Goal: Information Seeking & Learning: Learn about a topic

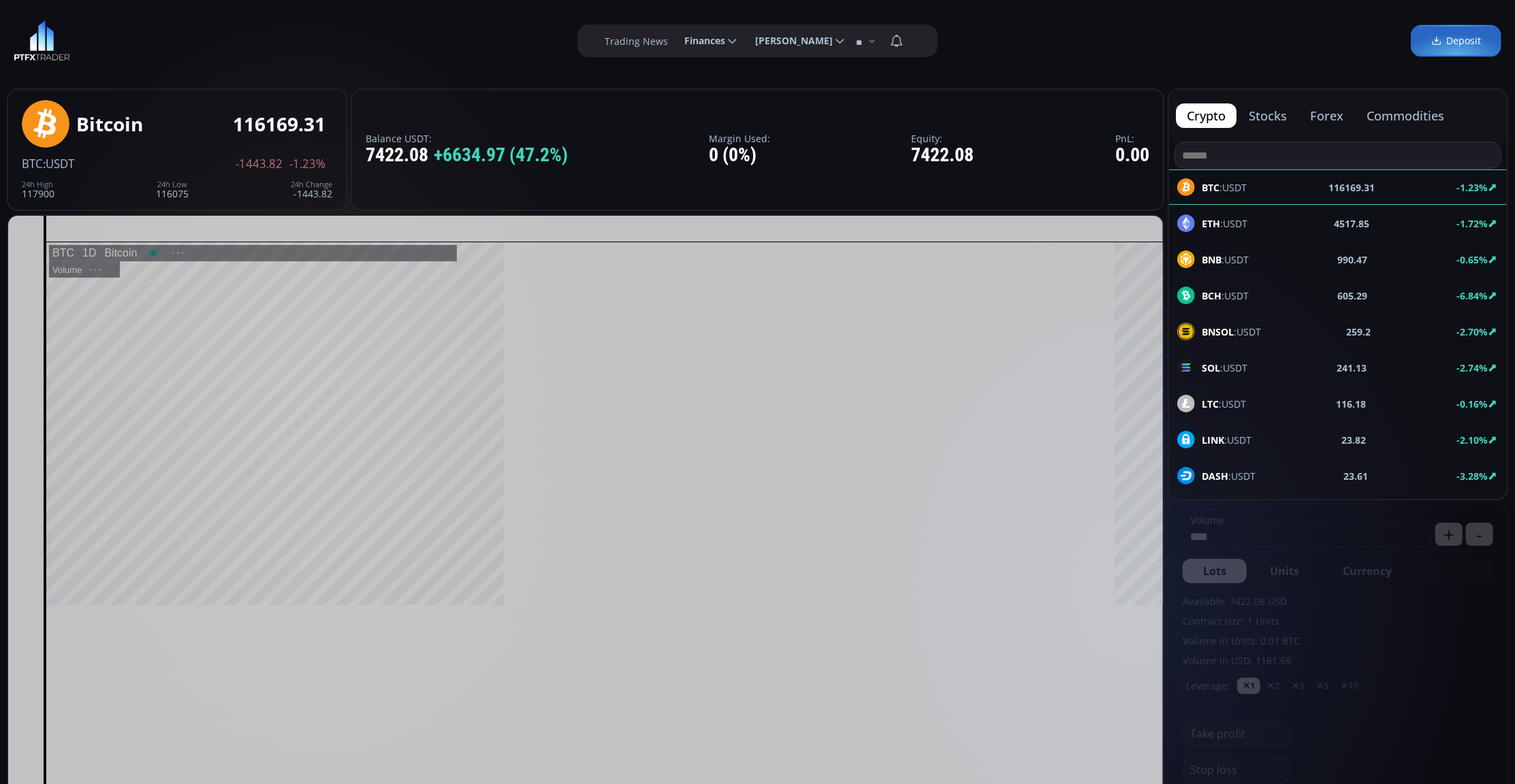
scroll to position [193, 0]
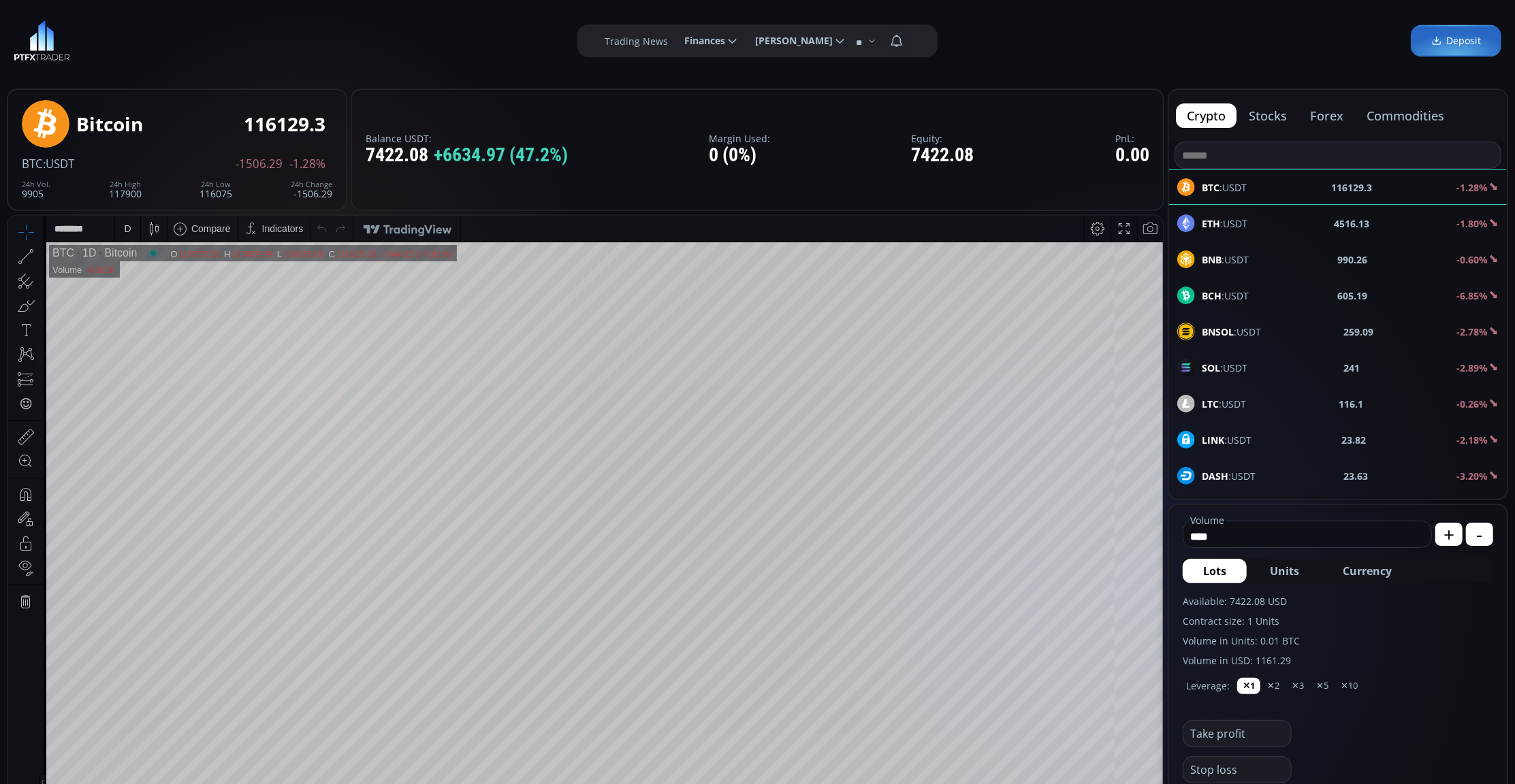
click at [1306, 232] on div "ETH :USDT 4516.13 -1.80%" at bounding box center [1338, 223] width 322 height 18
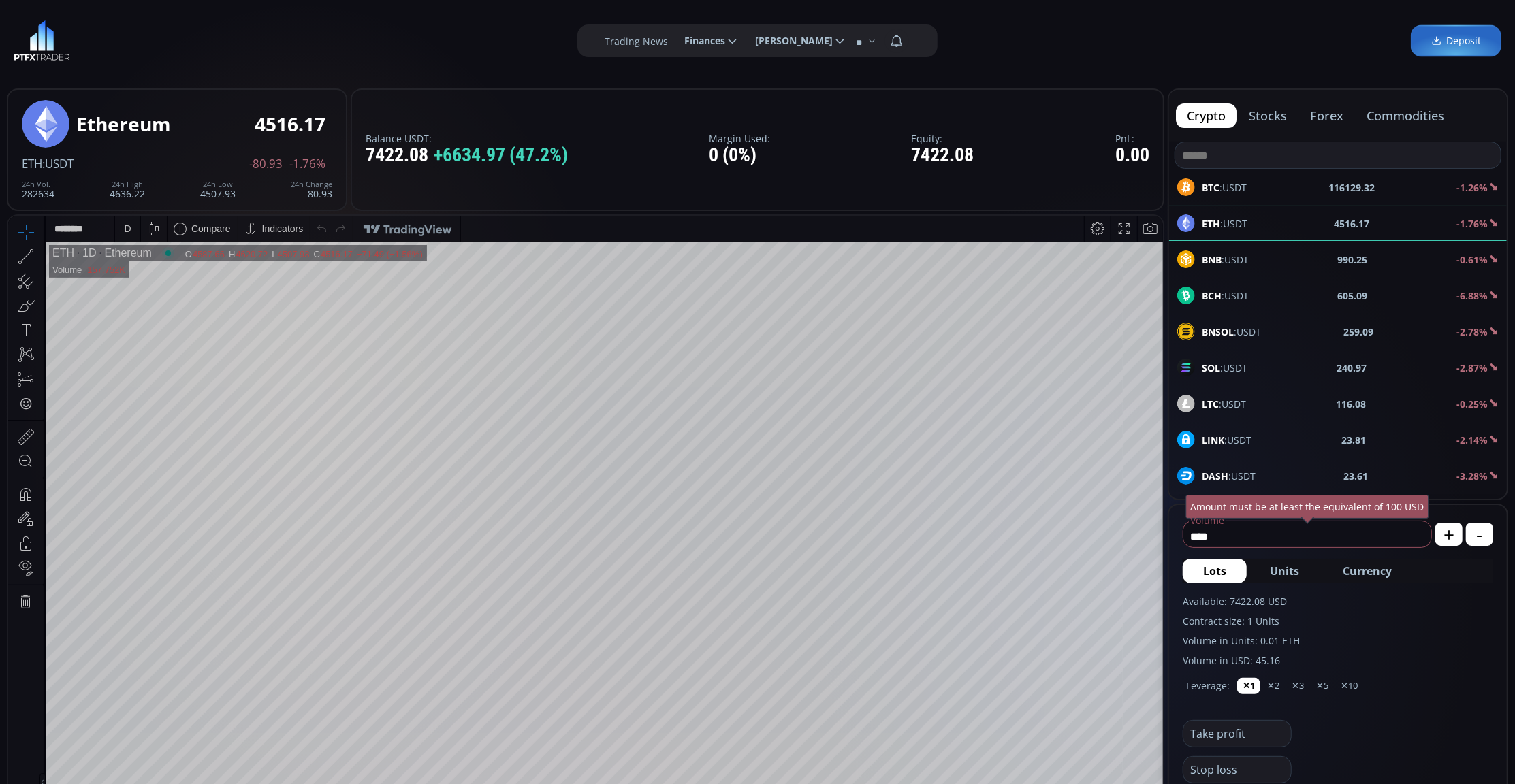
click at [132, 217] on div "D" at bounding box center [128, 228] width 11 height 26
click at [160, 273] on div "1 minute" at bounding box center [141, 278] width 37 height 11
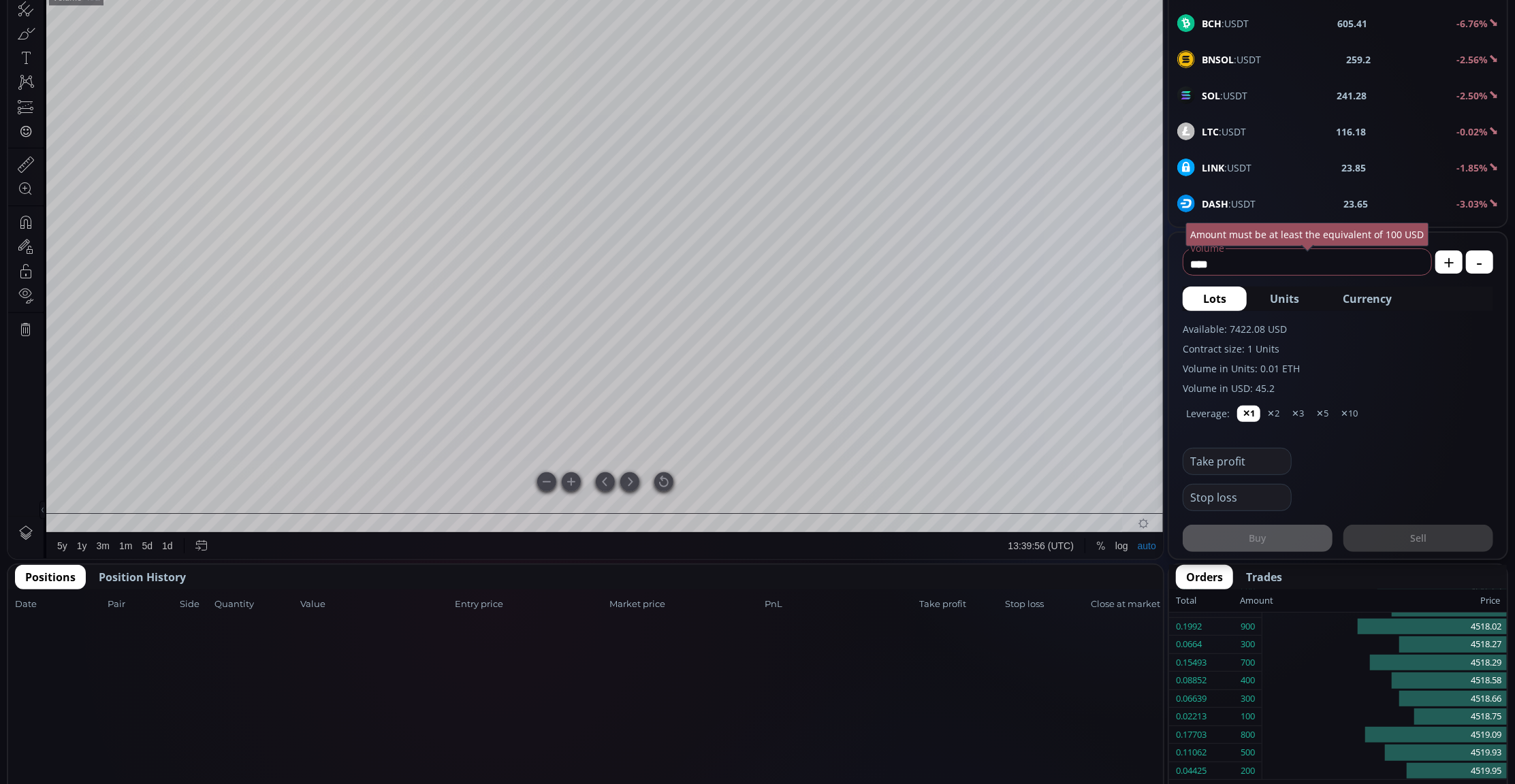
click at [664, 480] on div at bounding box center [664, 482] width 19 height 19
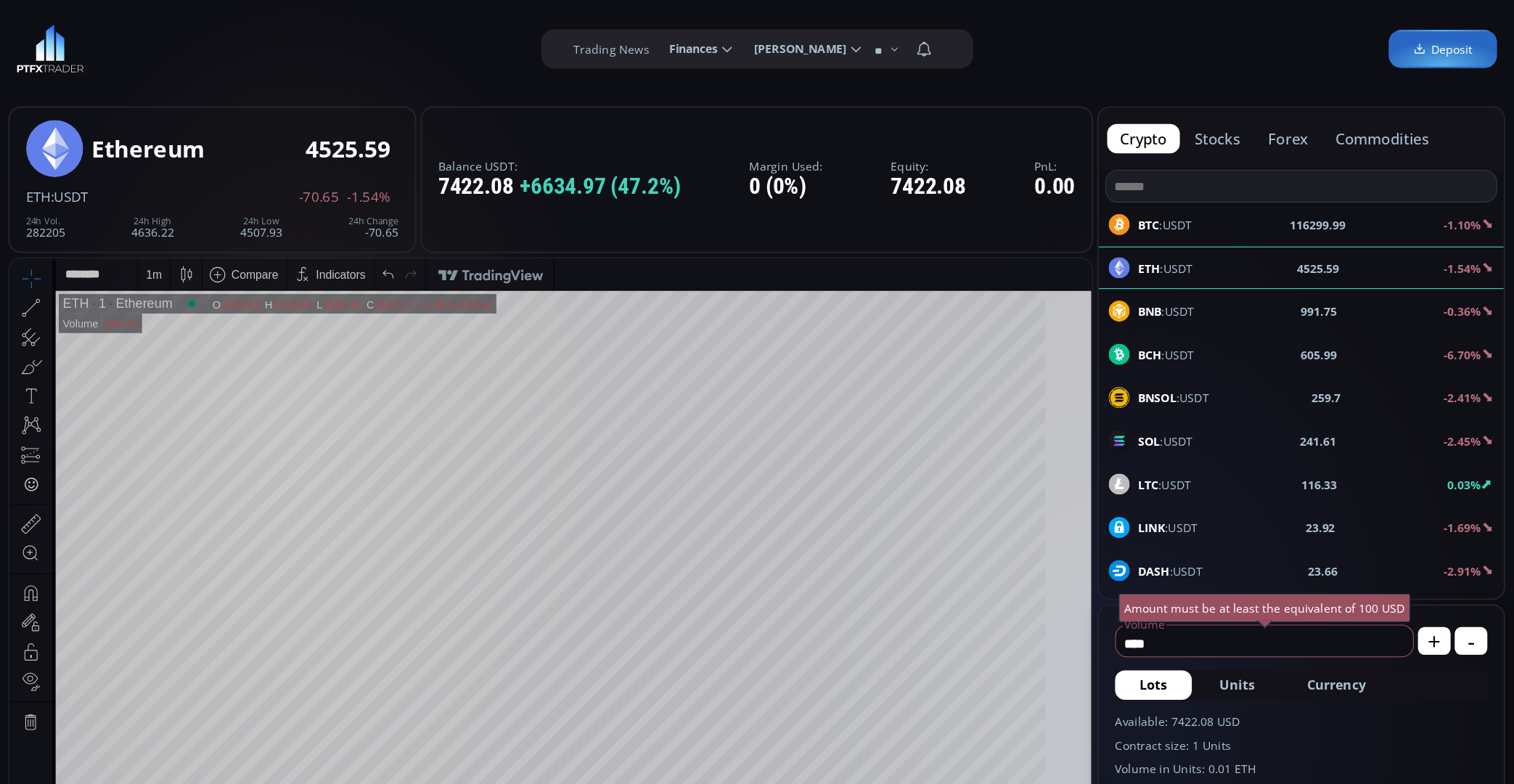
scroll to position [206, 0]
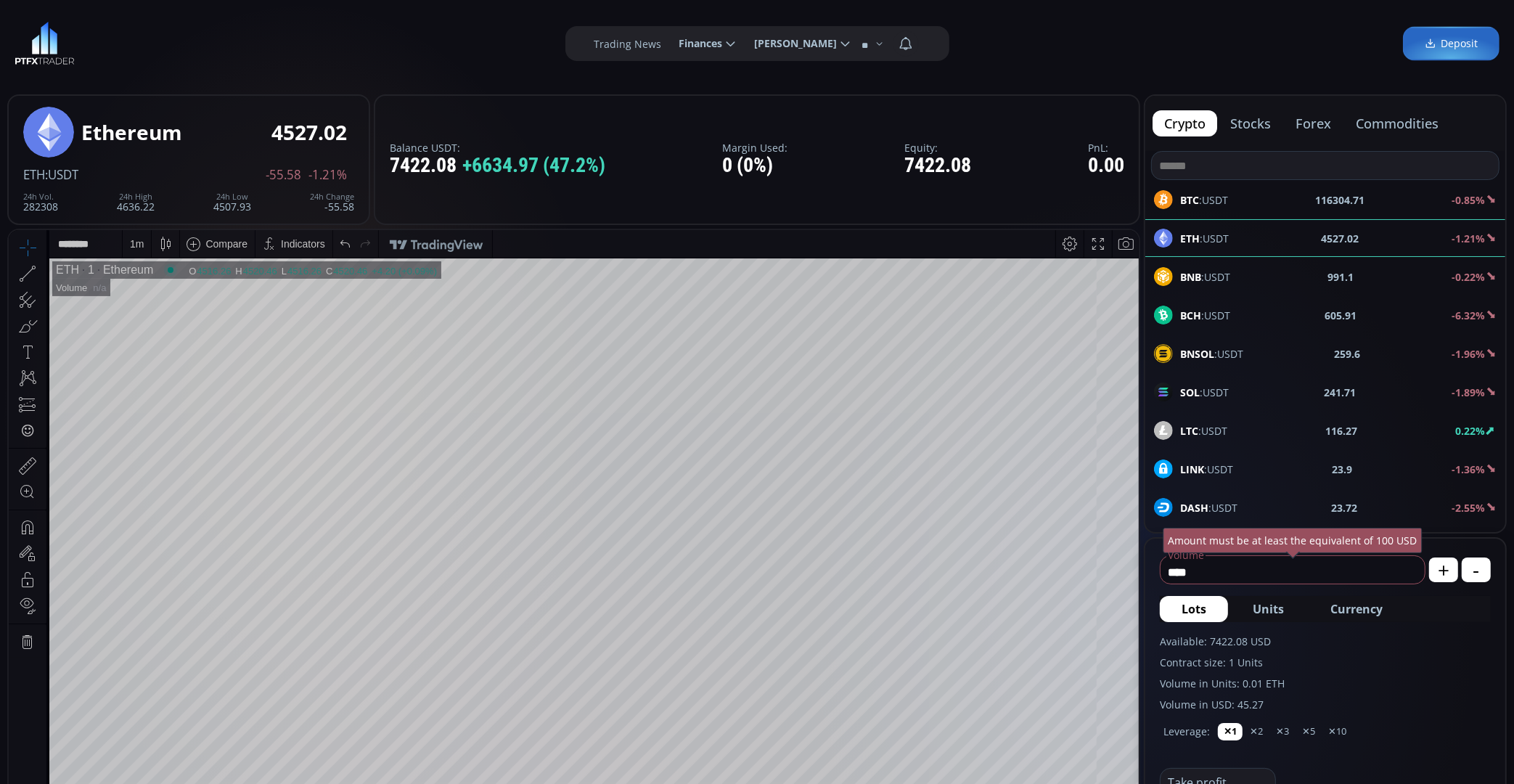
click at [1235, 277] on div "BNB :USDT 991.1 -0.22%" at bounding box center [1326, 276] width 343 height 19
click at [137, 239] on div "D" at bounding box center [135, 242] width 7 height 11
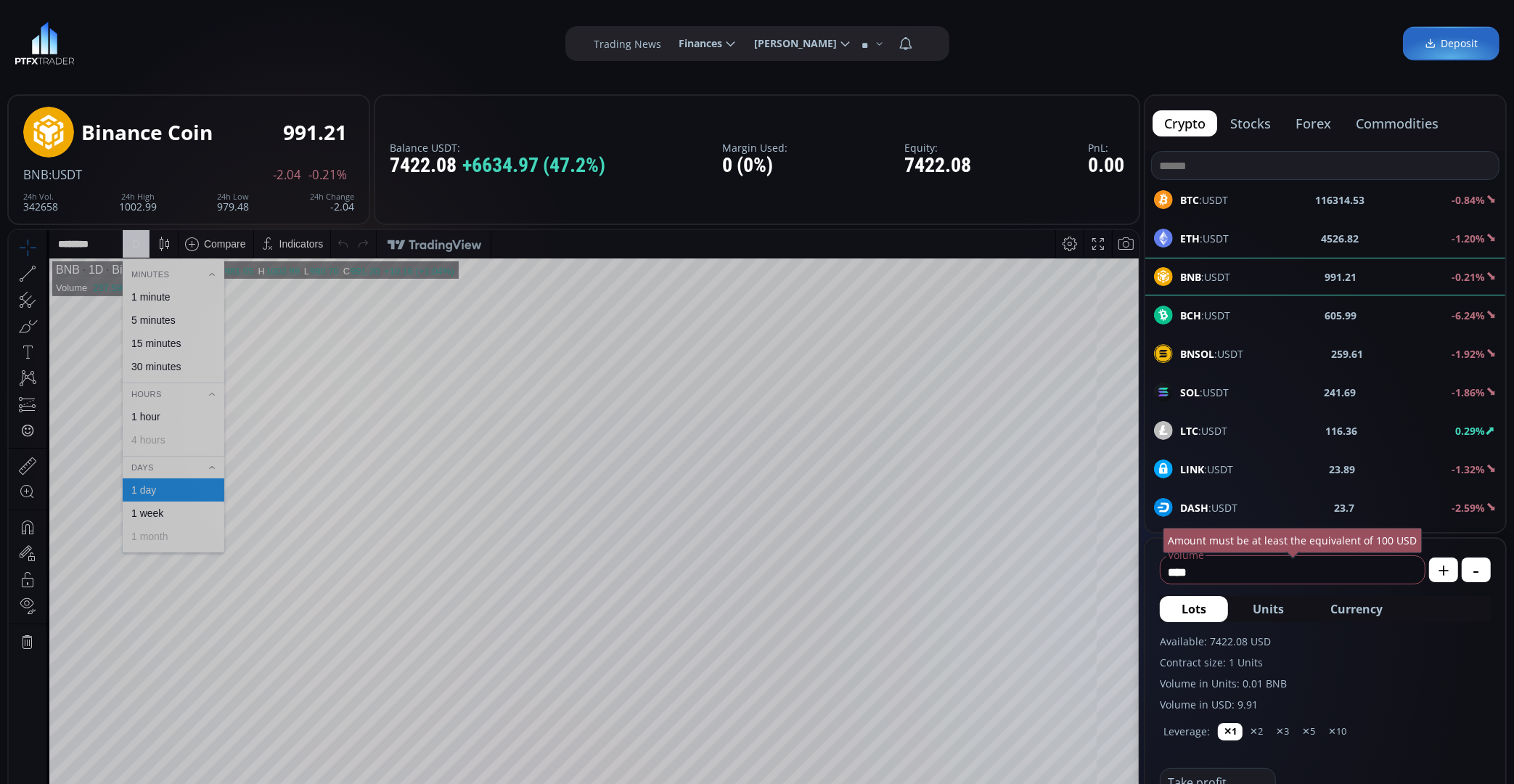
click at [164, 300] on div "1 minute" at bounding box center [151, 296] width 39 height 11
click at [1217, 197] on span "BTC :USDT" at bounding box center [1204, 200] width 48 height 15
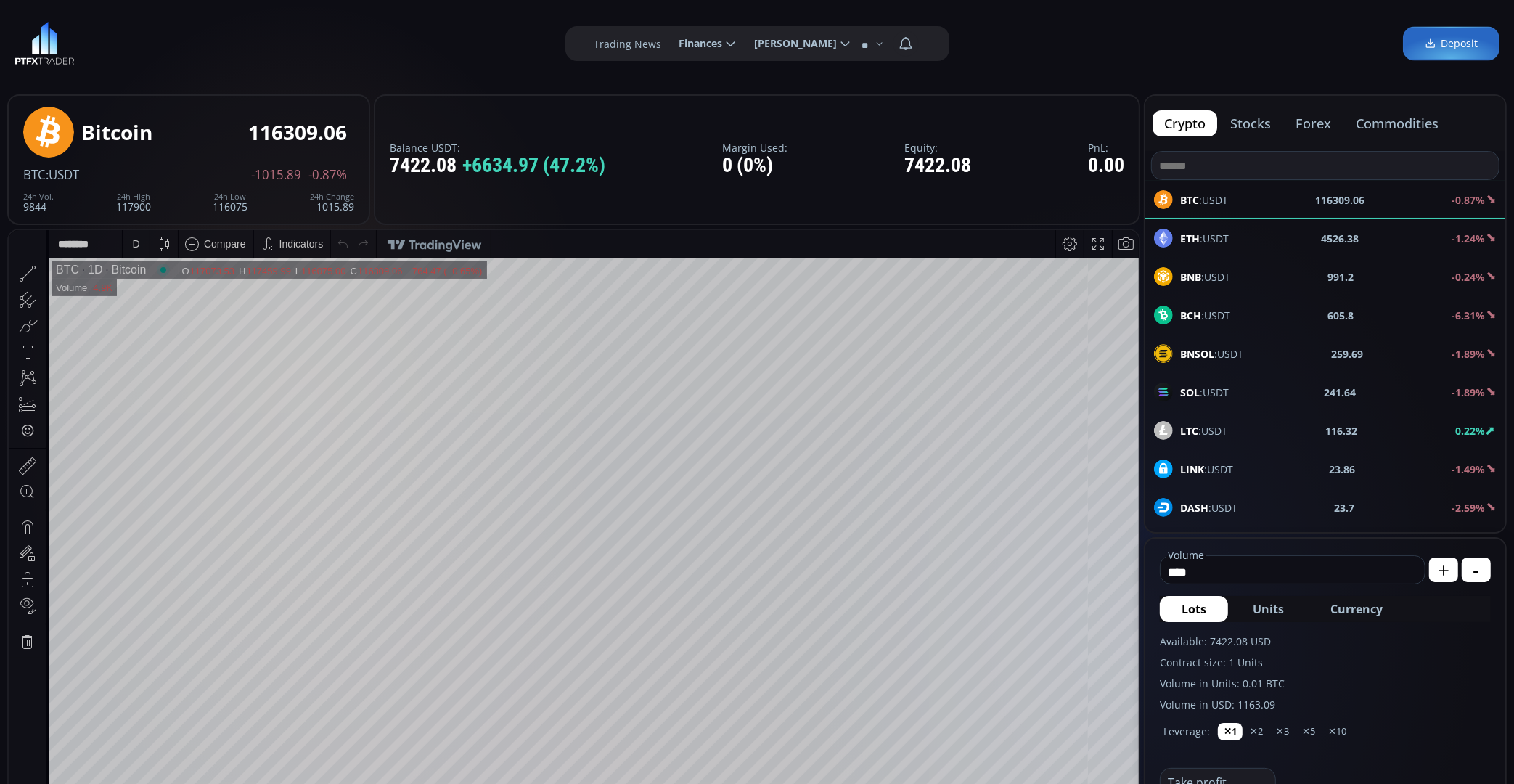
click at [131, 239] on div "D" at bounding box center [136, 243] width 12 height 28
click at [162, 291] on div "1 minute" at bounding box center [151, 296] width 39 height 11
